Goal: Task Accomplishment & Management: Manage account settings

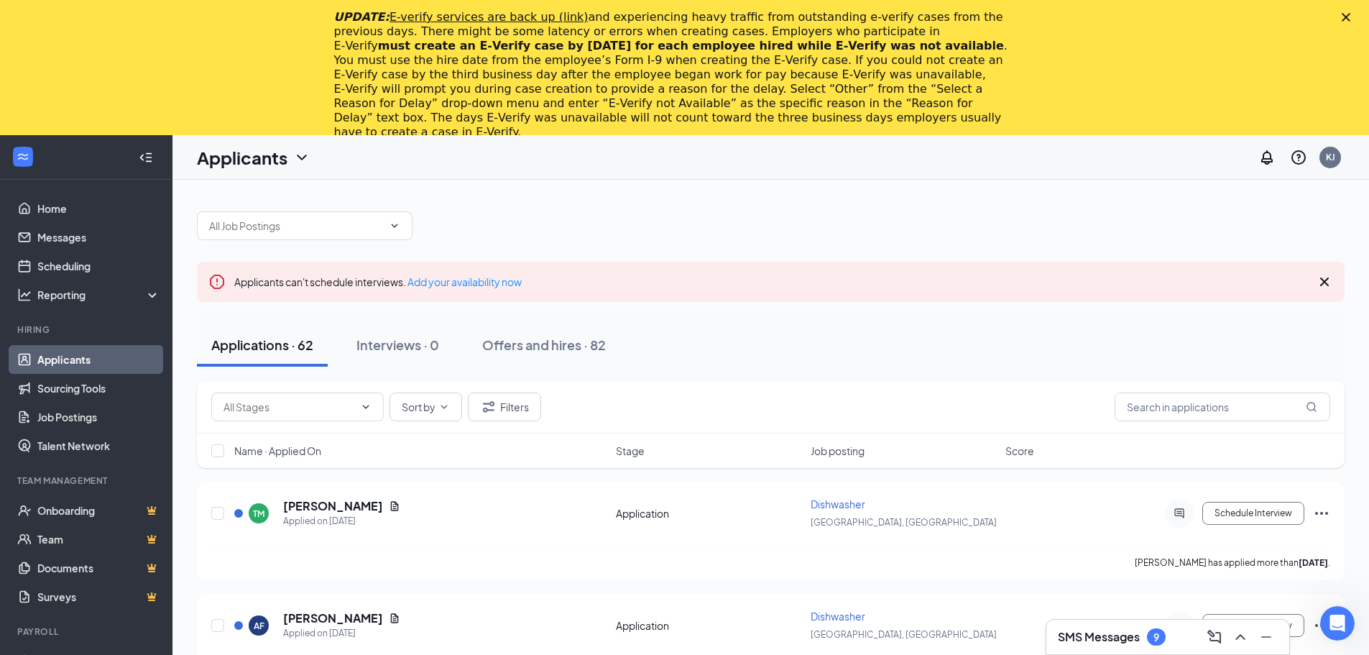
click at [1350, 19] on polygon "Close" at bounding box center [1346, 17] width 9 height 9
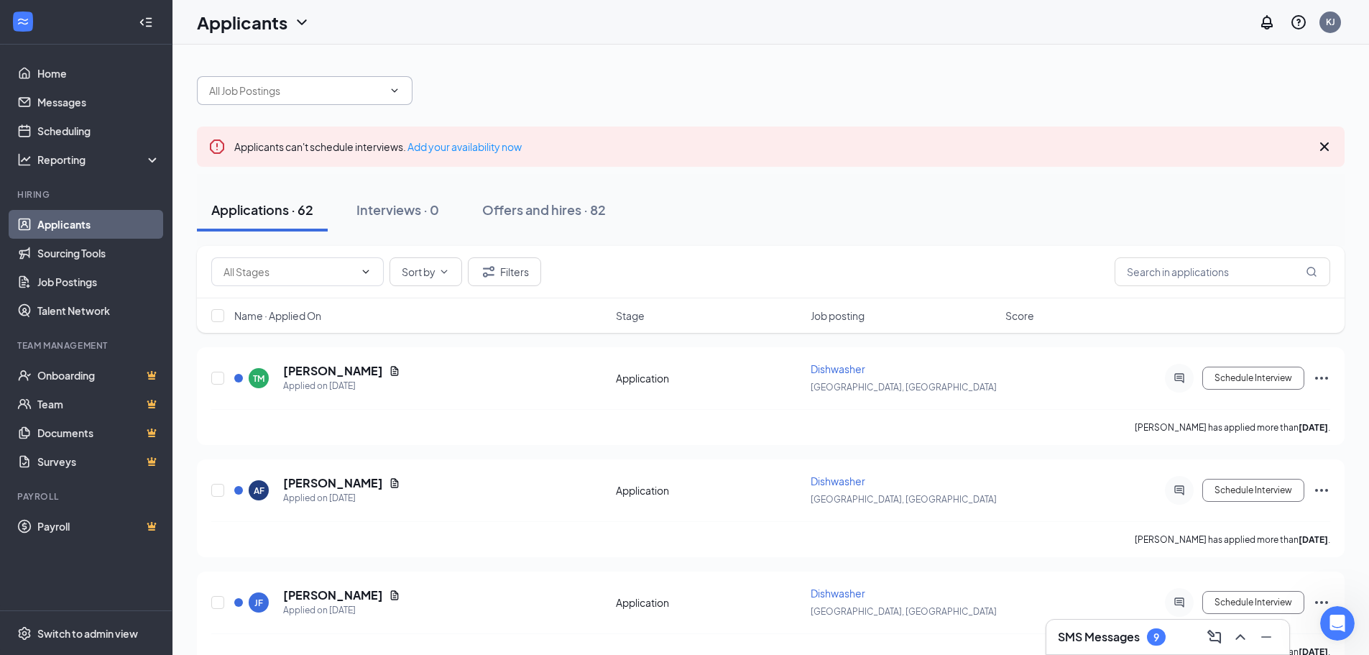
click at [283, 84] on input "text" at bounding box center [296, 91] width 174 height 16
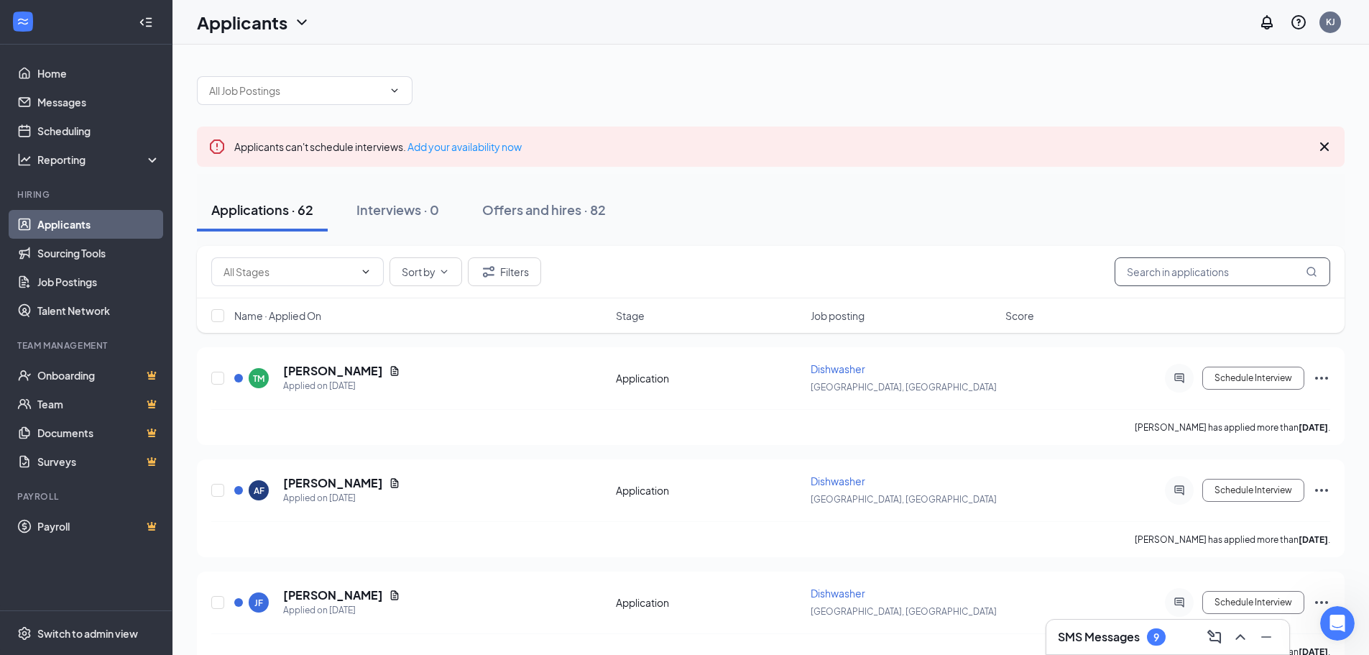
click at [1187, 267] on input "text" at bounding box center [1223, 271] width 216 height 29
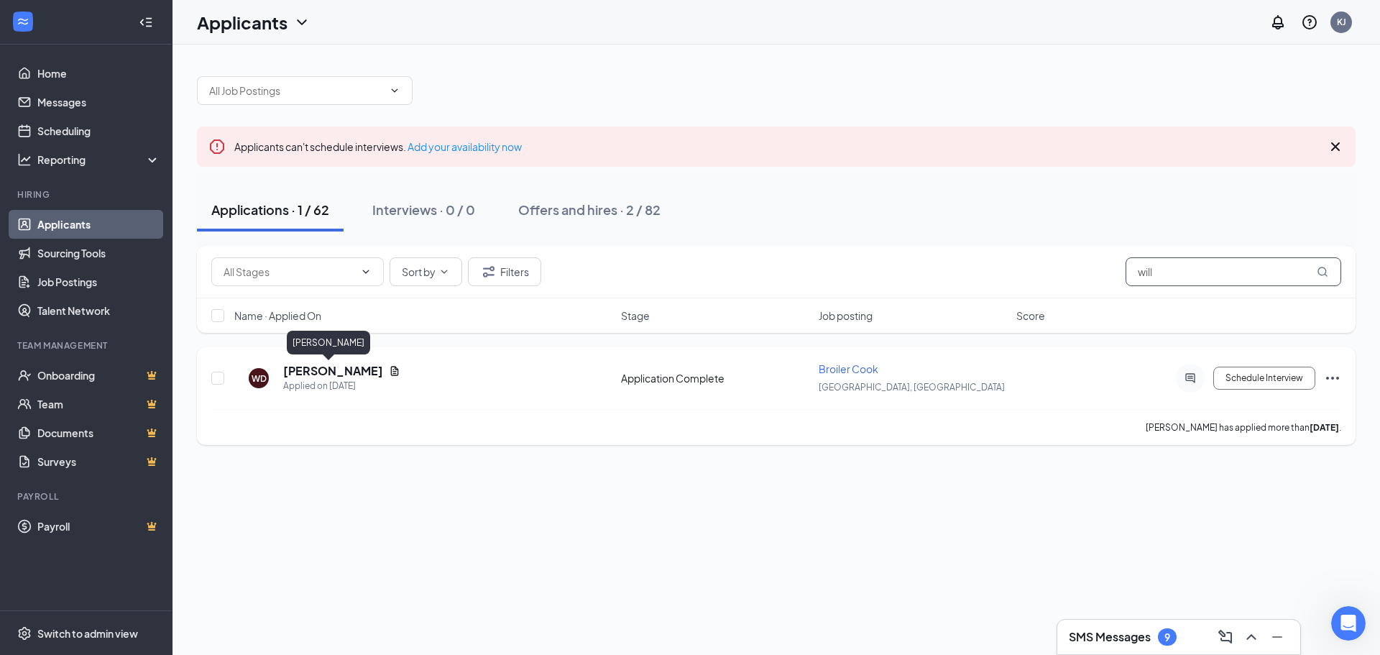
type input "will"
click at [323, 372] on h5 "[PERSON_NAME]" at bounding box center [333, 371] width 100 height 16
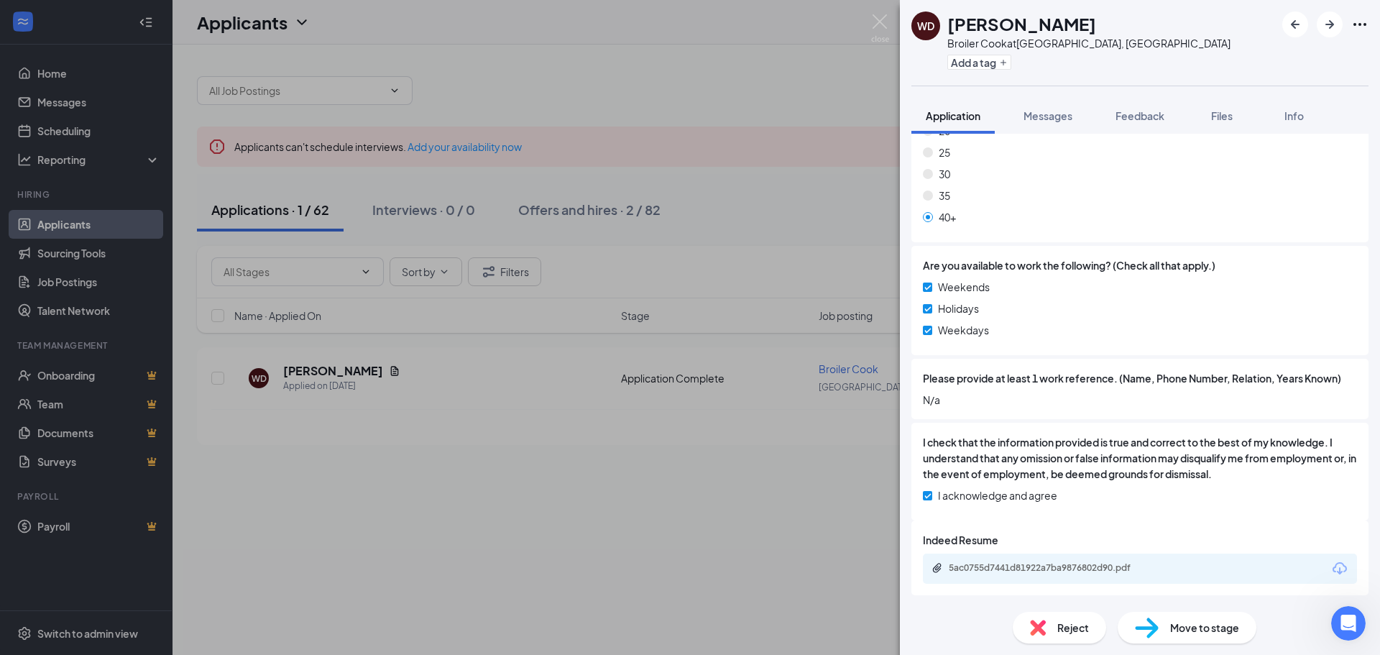
scroll to position [1010, 0]
click at [1162, 629] on div "Move to stage" at bounding box center [1186, 628] width 139 height 32
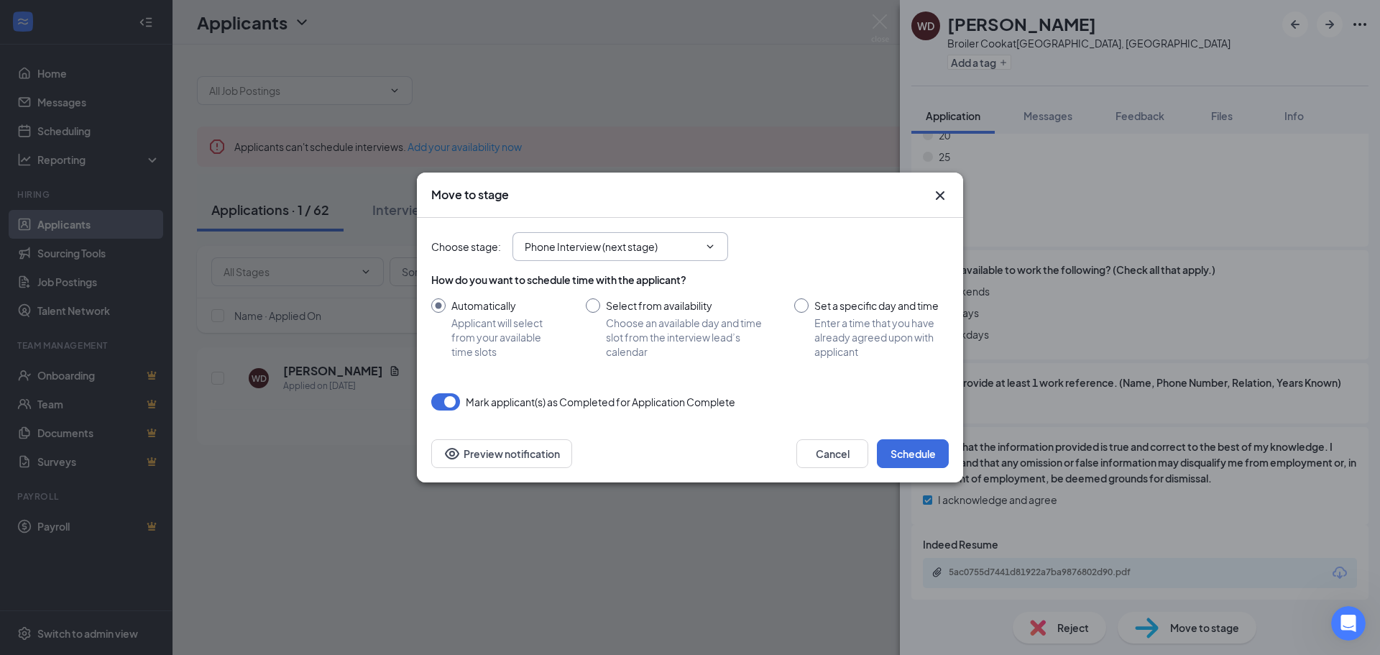
click at [686, 247] on input "Phone Interview (next stage)" at bounding box center [612, 247] width 174 height 16
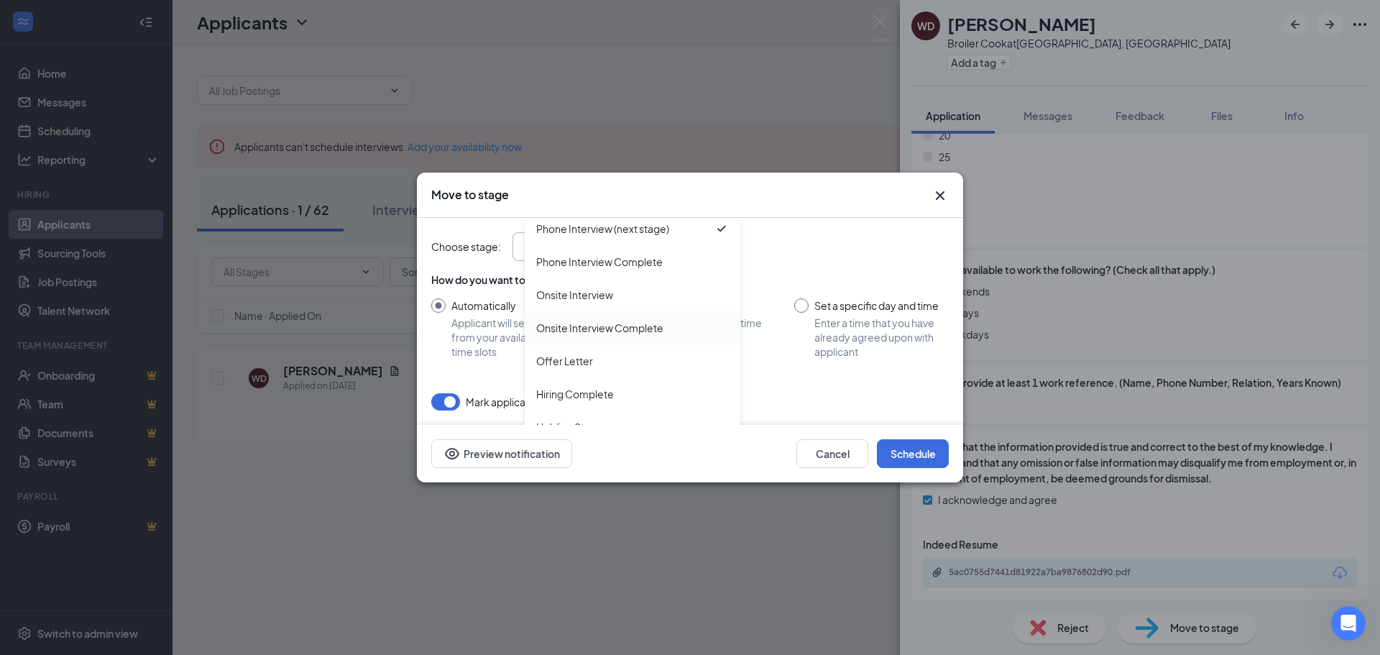
scroll to position [82, 0]
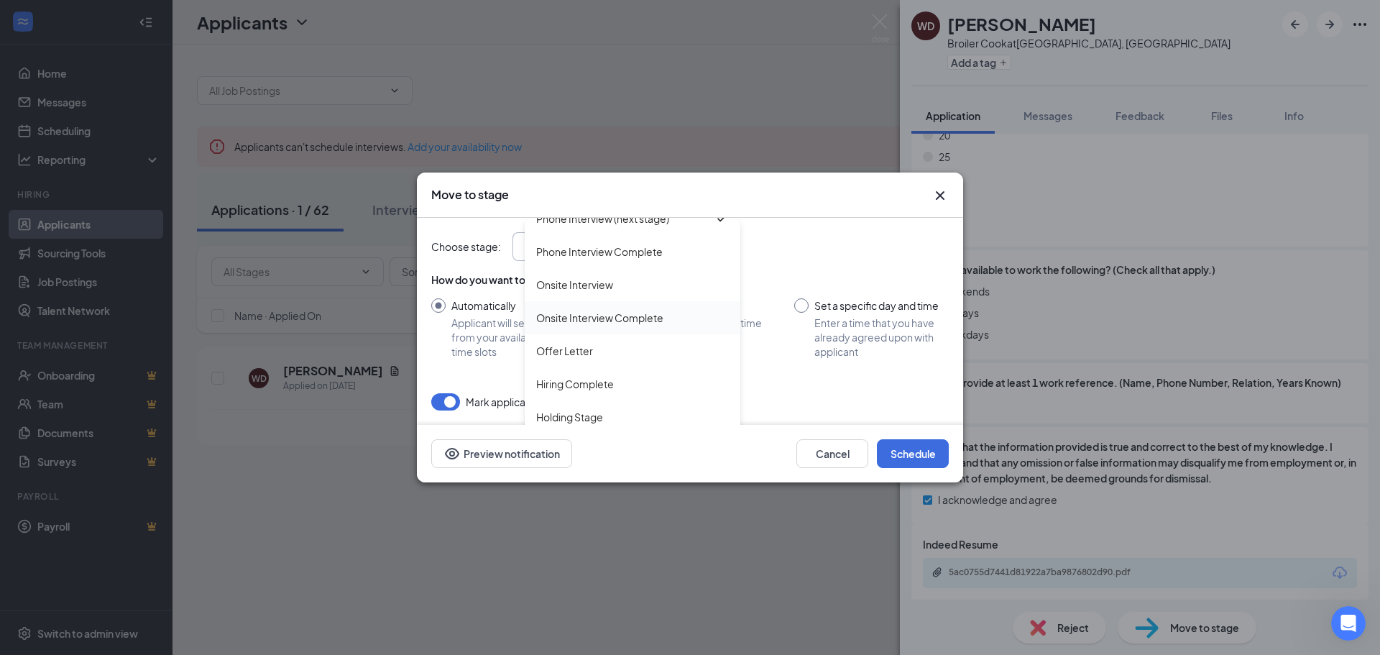
click at [609, 315] on div "Onsite Interview Complete" at bounding box center [599, 318] width 127 height 16
type input "Onsite Interview Complete"
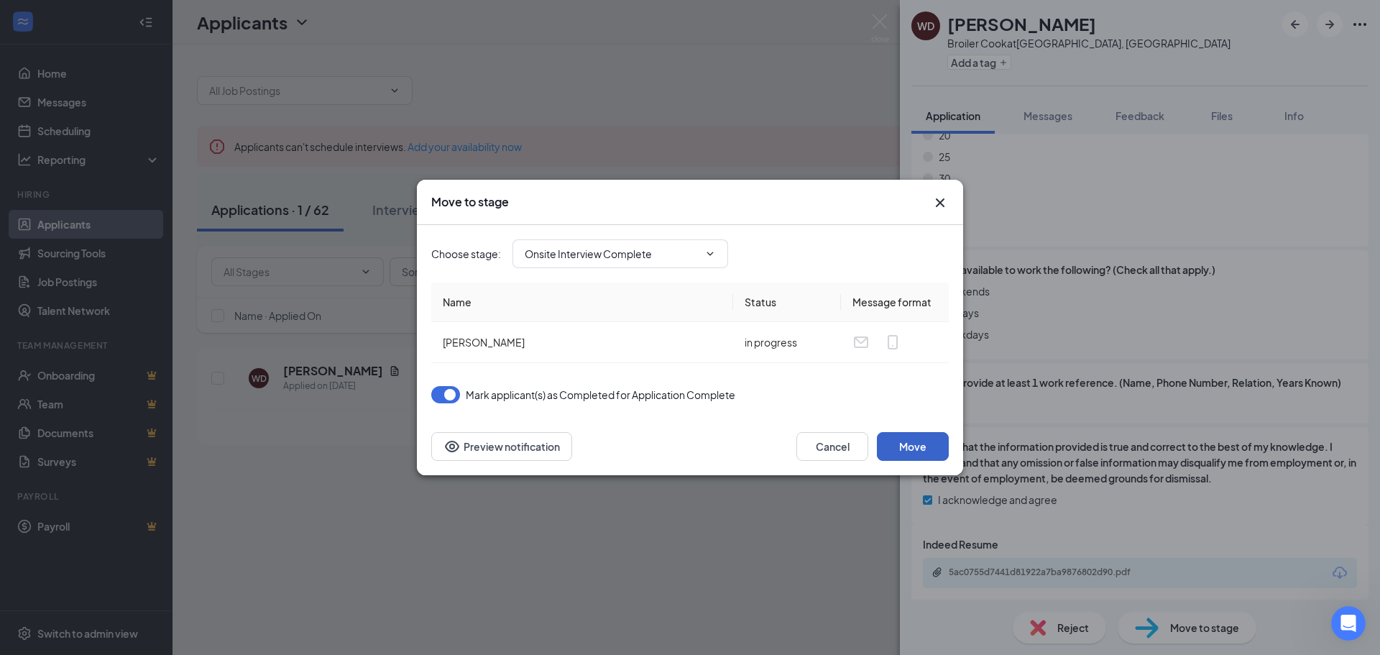
click at [905, 439] on button "Move" at bounding box center [913, 446] width 72 height 29
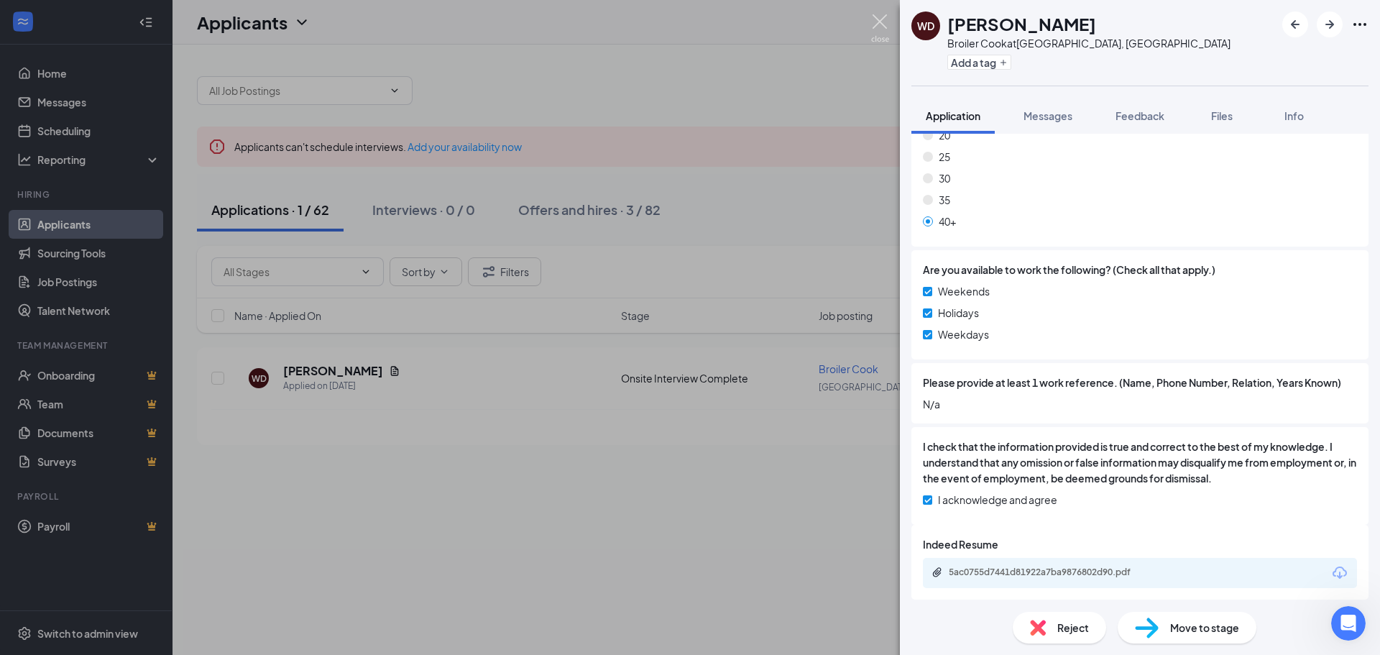
click at [881, 24] on img at bounding box center [880, 28] width 18 height 28
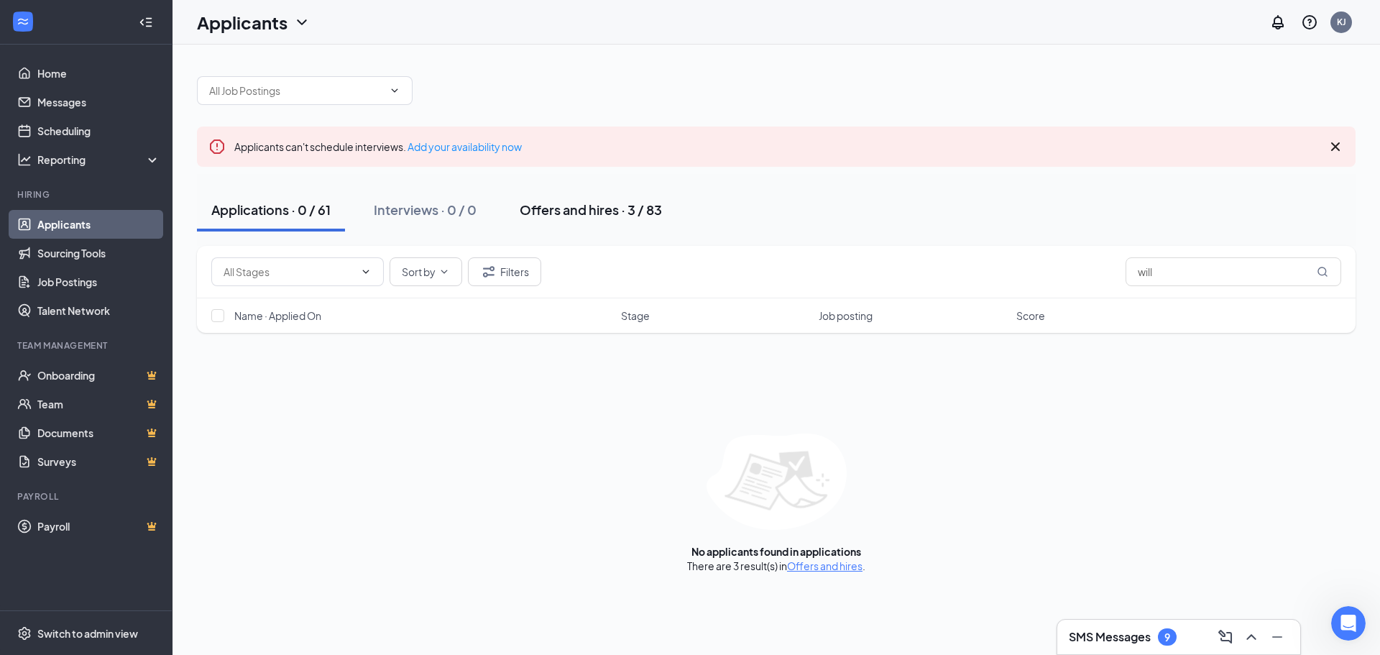
click at [575, 208] on div "Offers and hires · 3 / 83" at bounding box center [591, 210] width 142 height 18
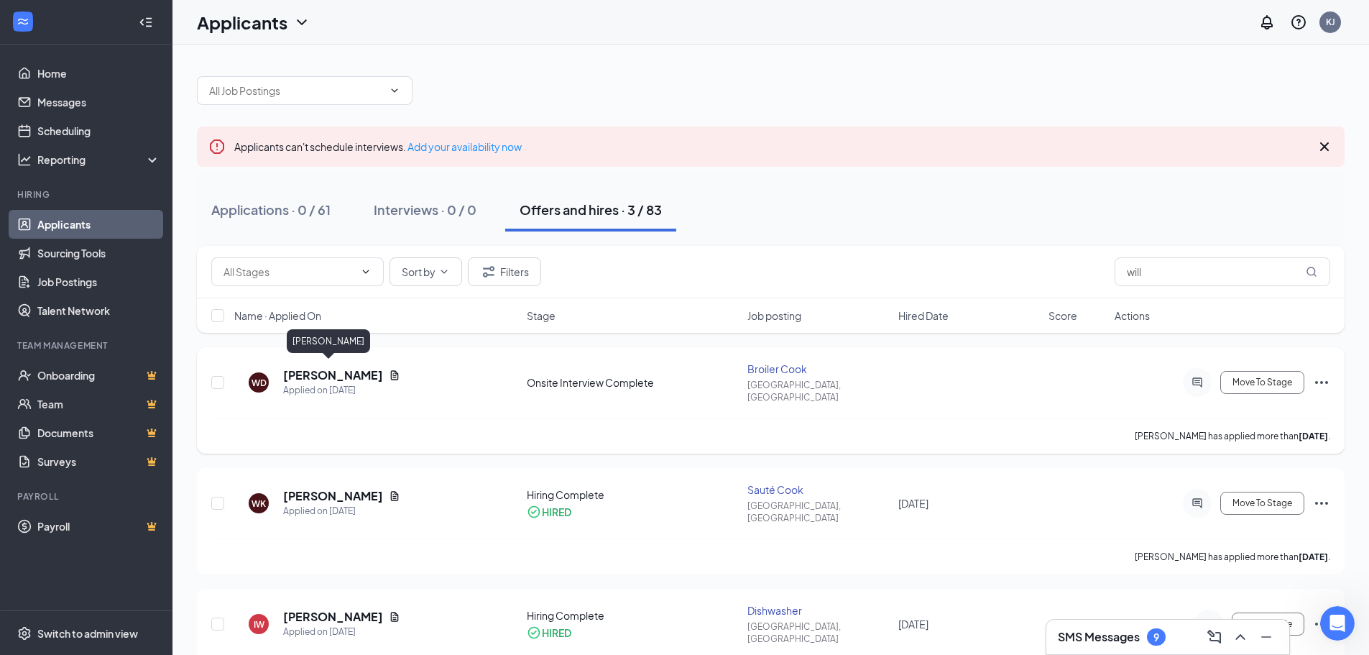
click at [321, 369] on h5 "[PERSON_NAME]" at bounding box center [333, 375] width 100 height 16
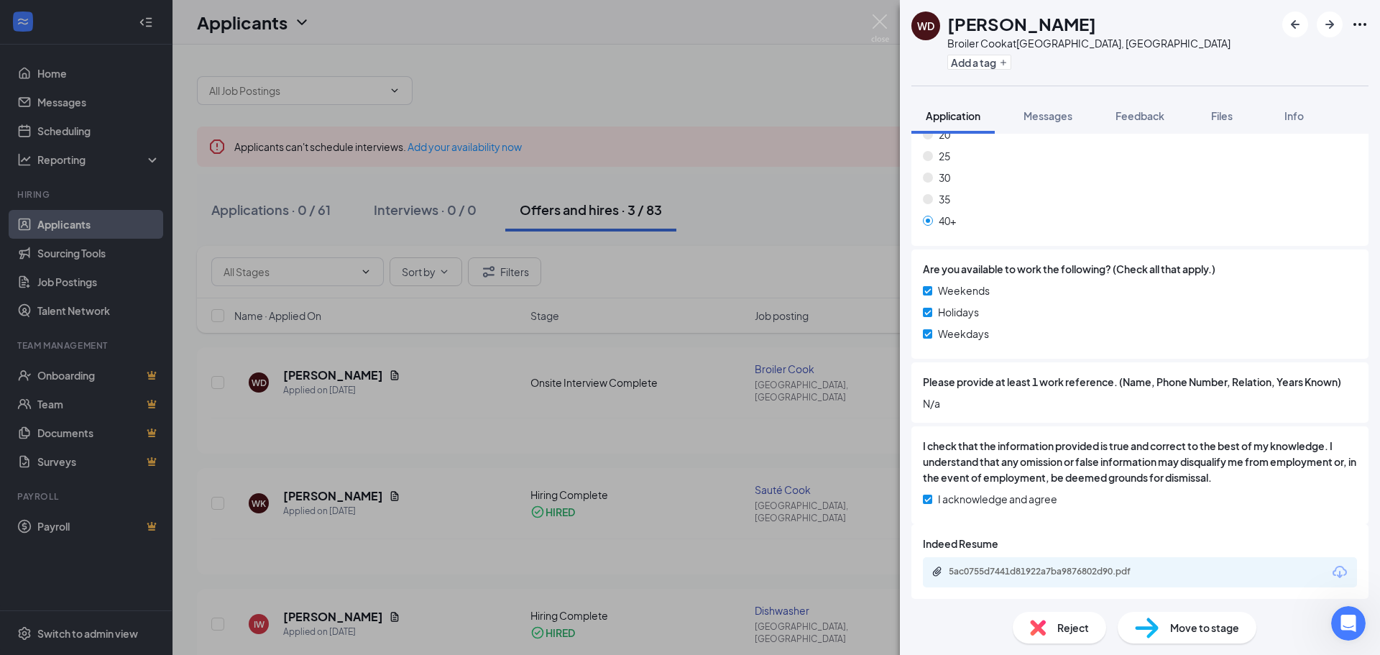
scroll to position [1010, 0]
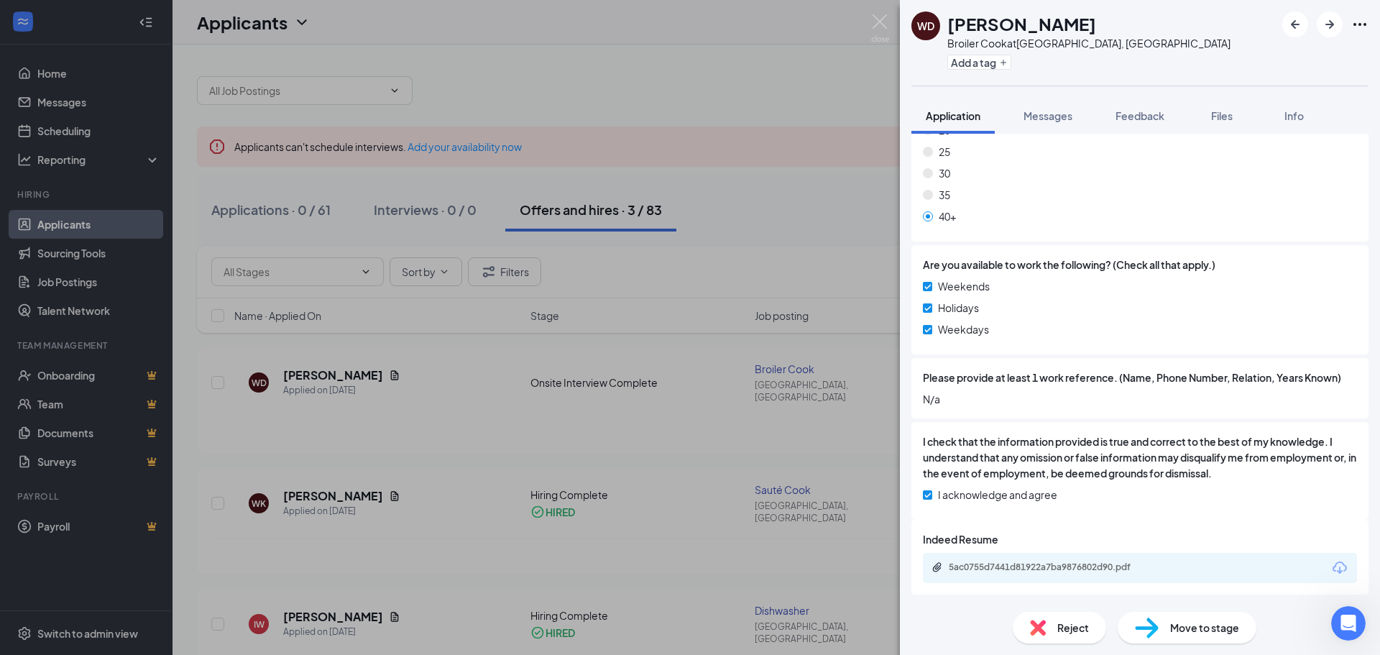
click at [1189, 627] on span "Move to stage" at bounding box center [1204, 627] width 69 height 16
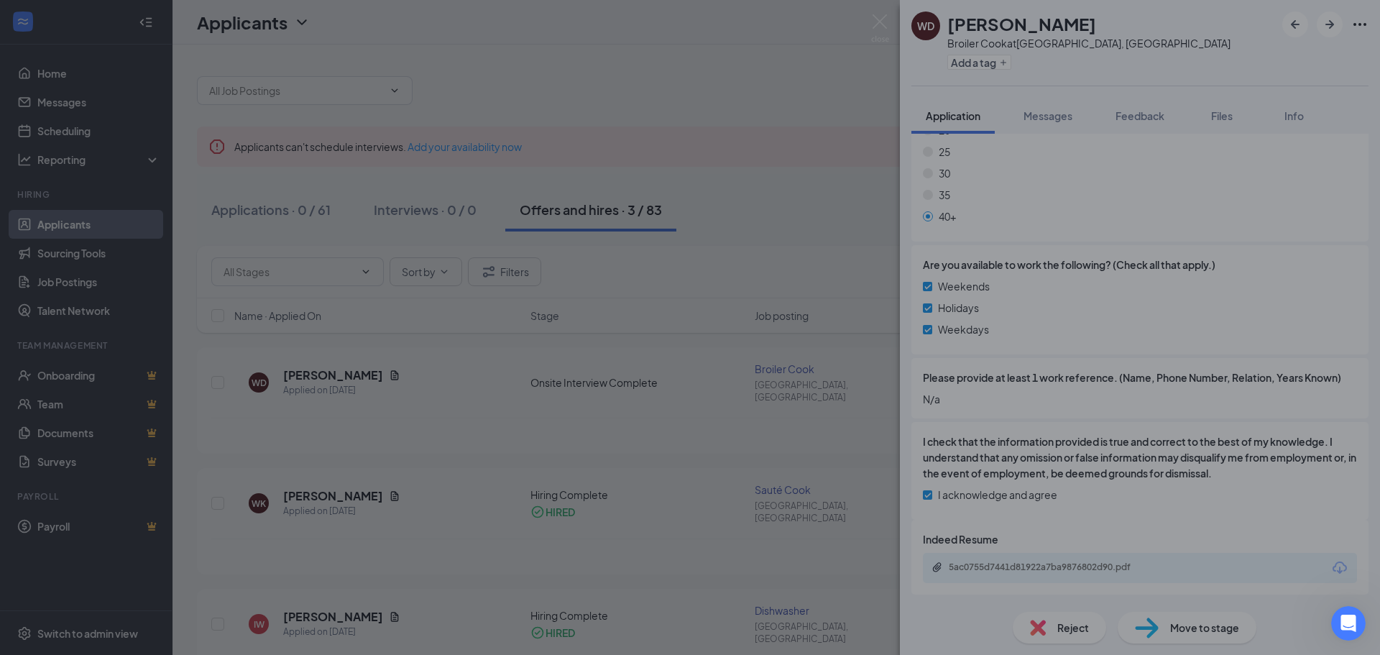
scroll to position [1005, 0]
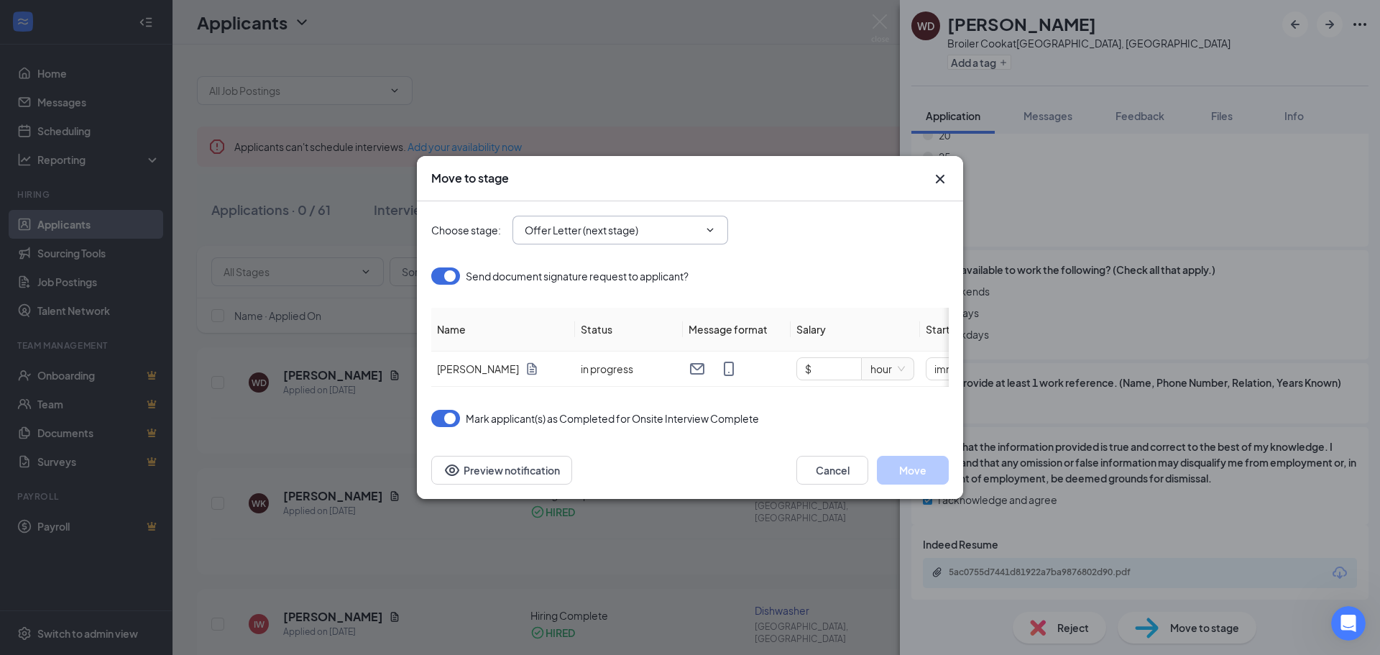
click at [674, 222] on input "Offer Letter (next stage)" at bounding box center [612, 230] width 174 height 16
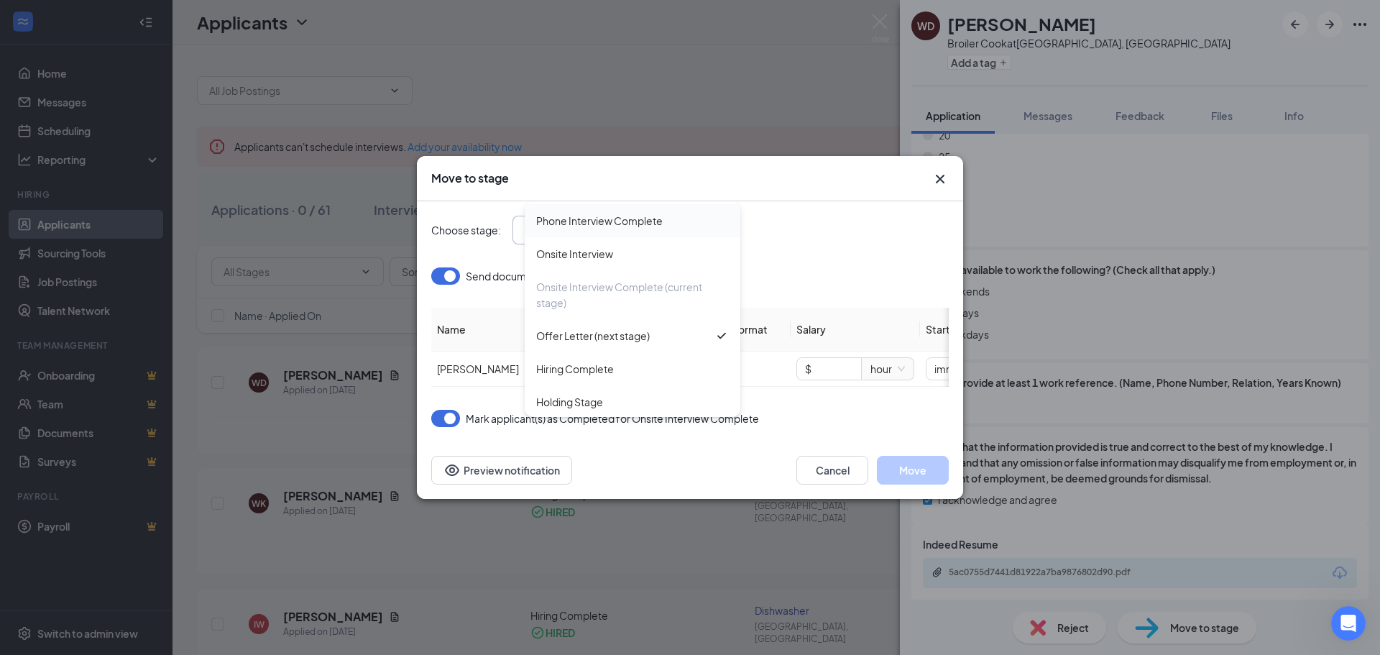
scroll to position [98, 0]
click at [734, 470] on div "Cancel Move Preview notification" at bounding box center [689, 470] width 517 height 29
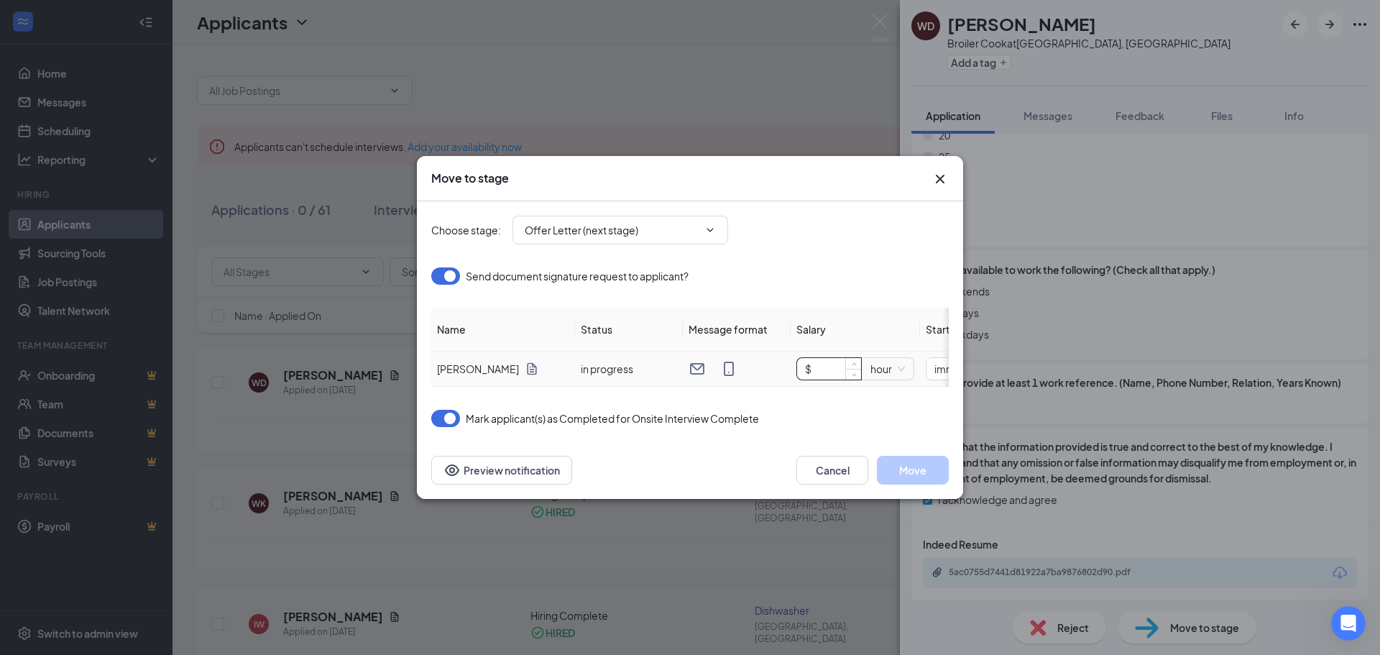
click at [822, 364] on input "$" at bounding box center [829, 369] width 64 height 22
type input "$ 20"
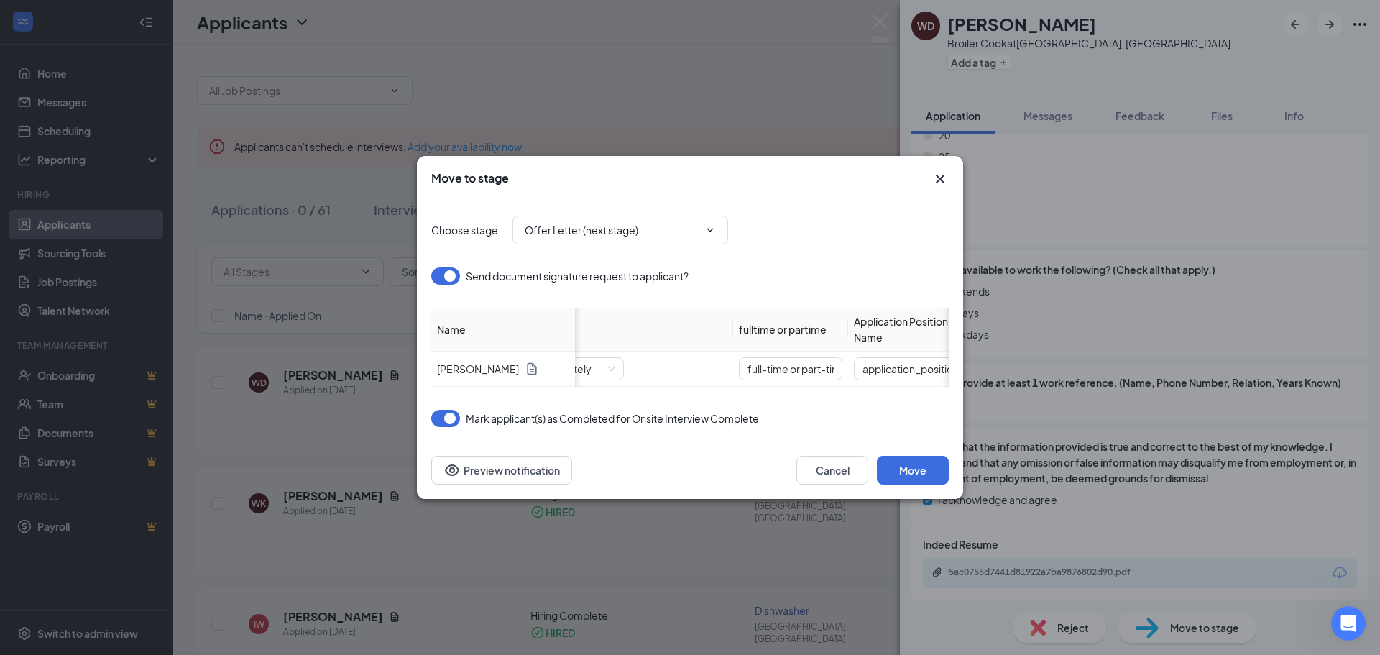
scroll to position [0, 431]
click at [745, 365] on input "full-time or part-time" at bounding box center [761, 368] width 103 height 23
drag, startPoint x: 762, startPoint y: 365, endPoint x: 917, endPoint y: 372, distance: 154.7
click at [917, 372] on tr "[PERSON_NAME] in progress $ 20 hour immediately full-time or part-time applicat…" at bounding box center [639, 368] width 1279 height 35
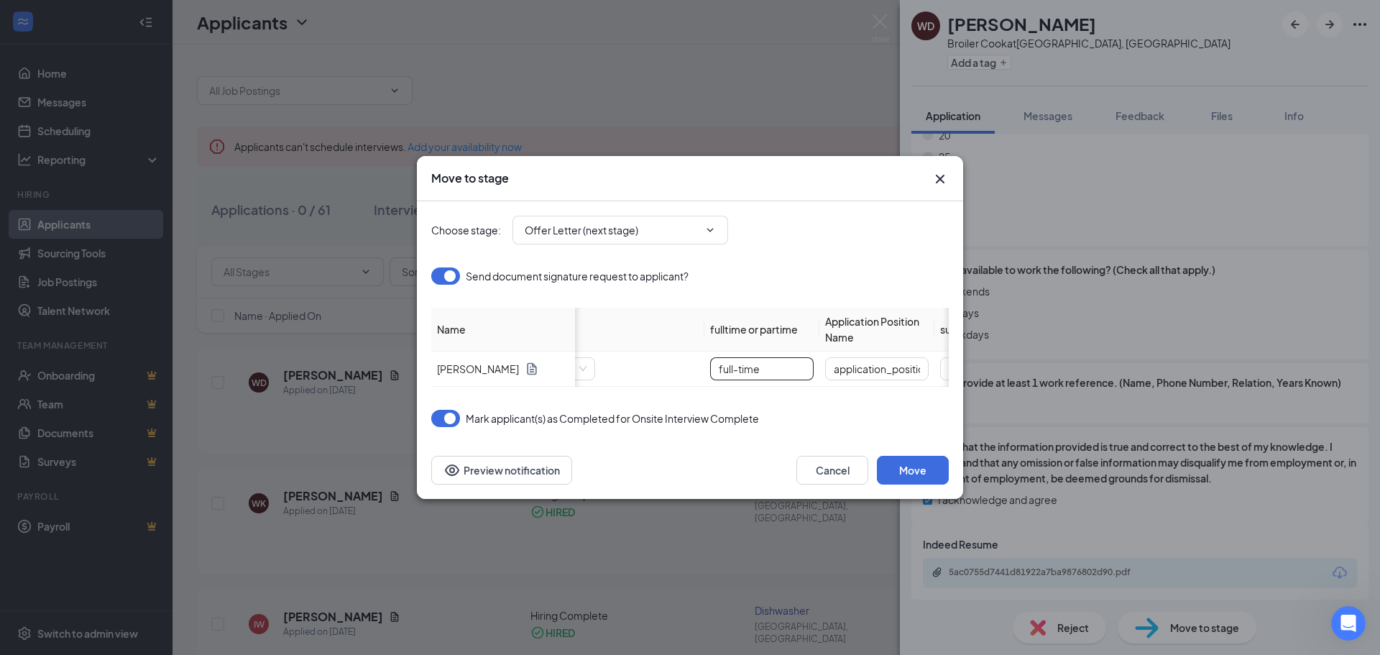
scroll to position [0, 0]
type input "full-time"
click at [760, 363] on input "application_position_name" at bounding box center [761, 368] width 103 height 23
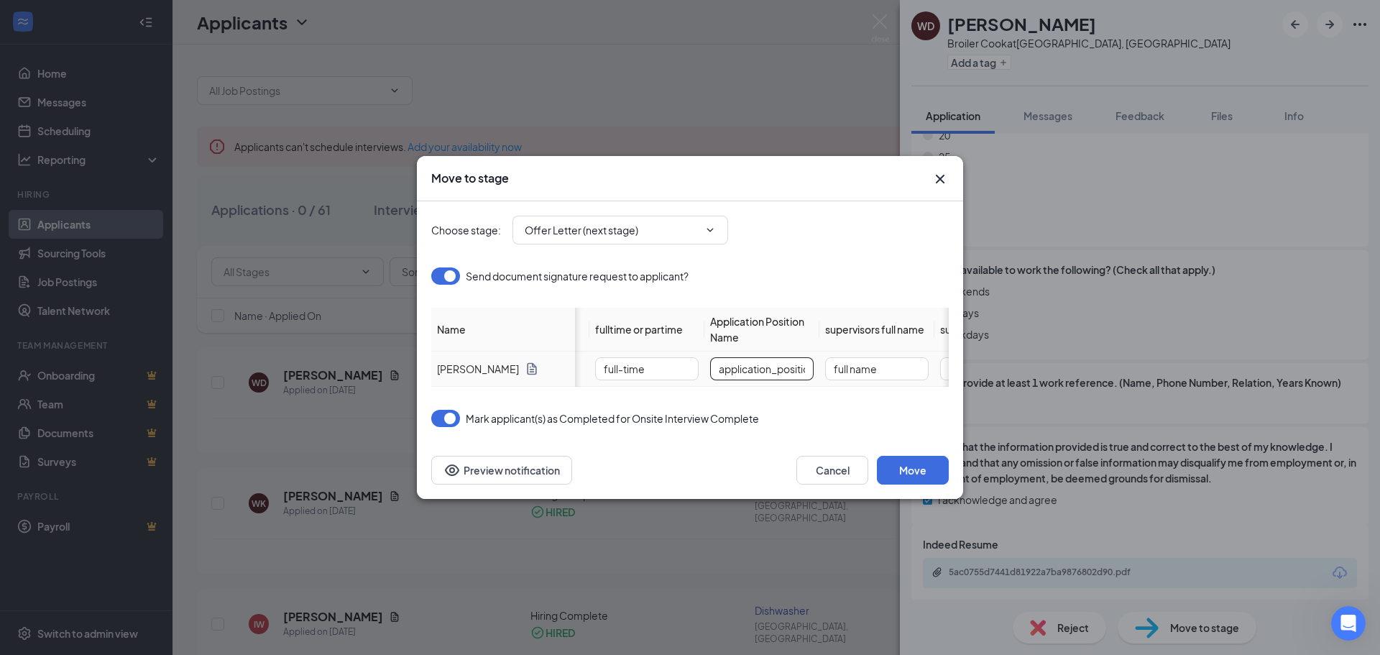
click at [760, 363] on input "application_position_name" at bounding box center [761, 368] width 103 height 23
type input "[PERSON_NAME]"
type input "Executive Chef"
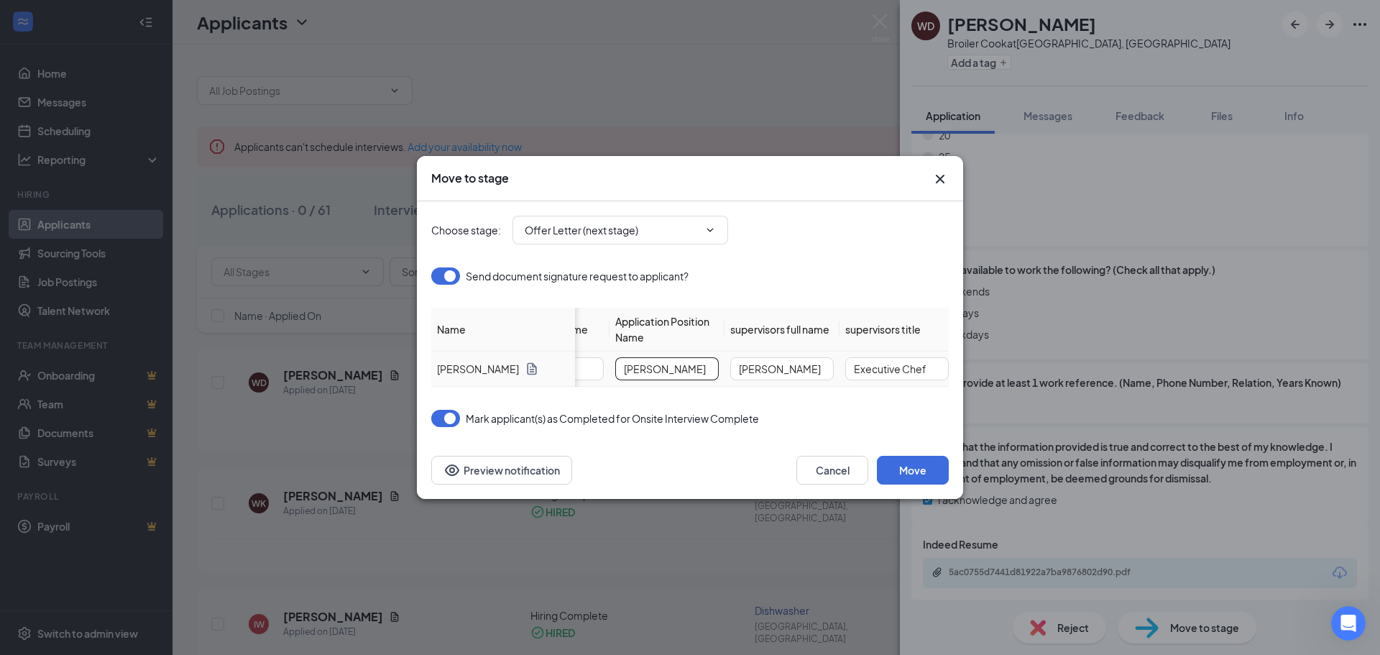
scroll to position [0, 762]
type input "[PERSON_NAME]"
click at [910, 476] on button "Move" at bounding box center [913, 470] width 72 height 29
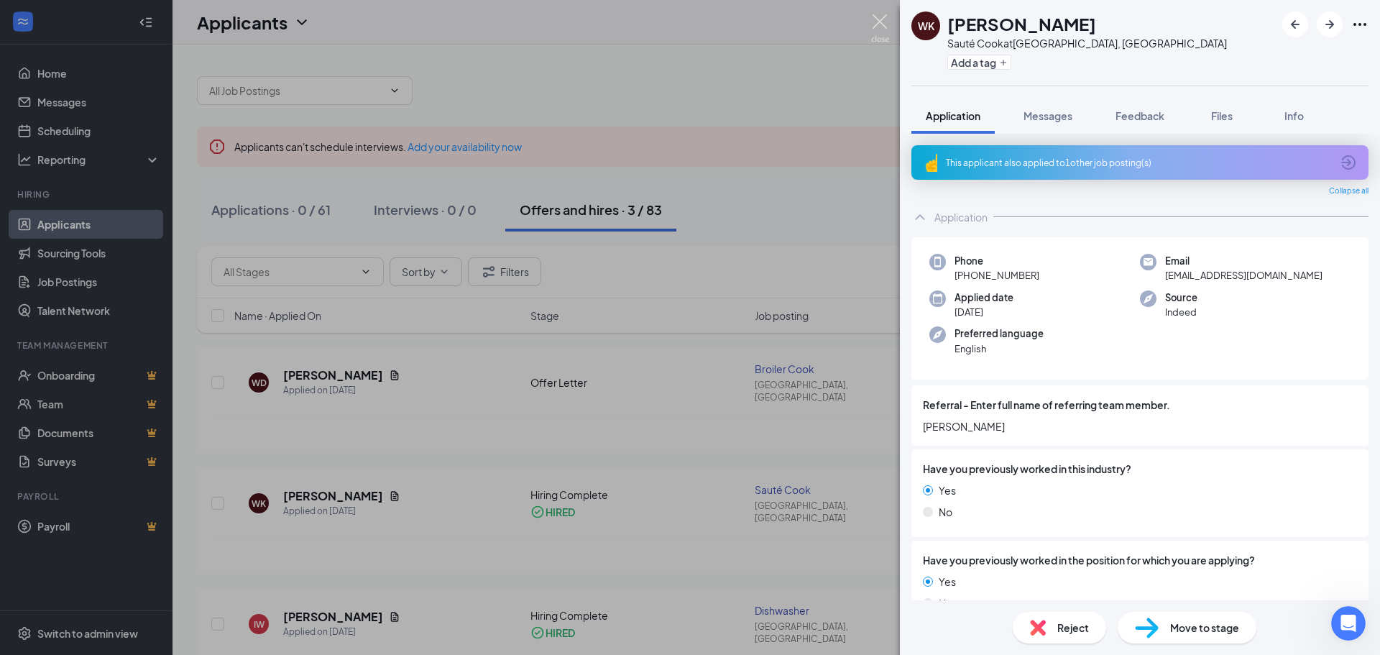
click at [877, 20] on img at bounding box center [880, 28] width 18 height 28
